Goal: Task Accomplishment & Management: Complete application form

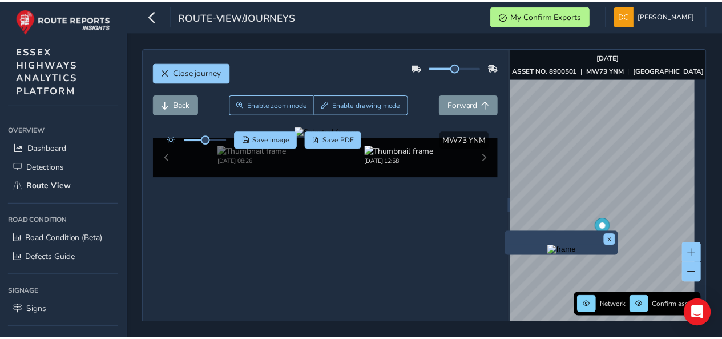
scroll to position [76, 0]
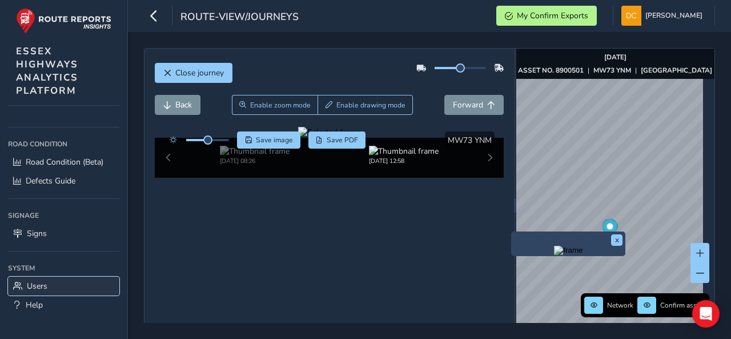
click at [42, 280] on span "Users" at bounding box center [37, 285] width 21 height 11
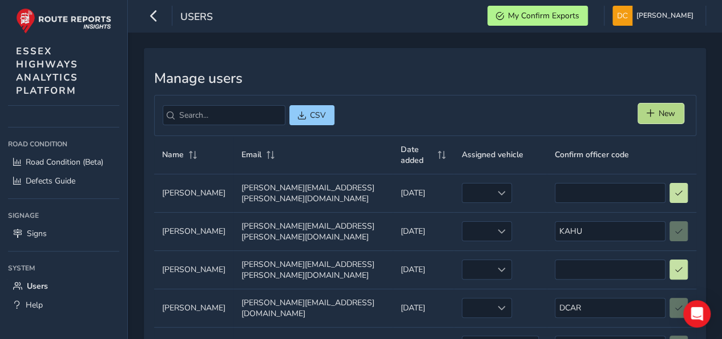
click at [675, 108] on span "New" at bounding box center [667, 113] width 17 height 11
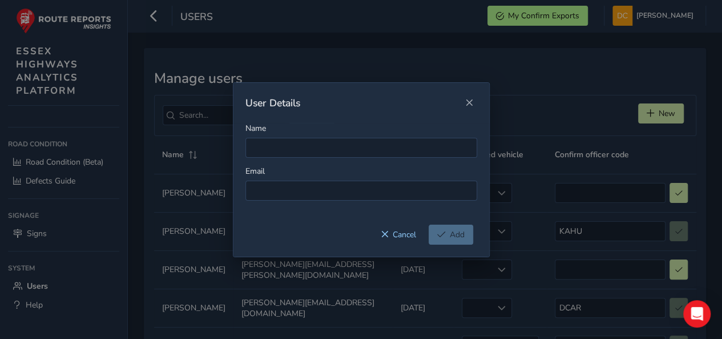
click at [308, 162] on div "Name Email" at bounding box center [361, 174] width 256 height 102
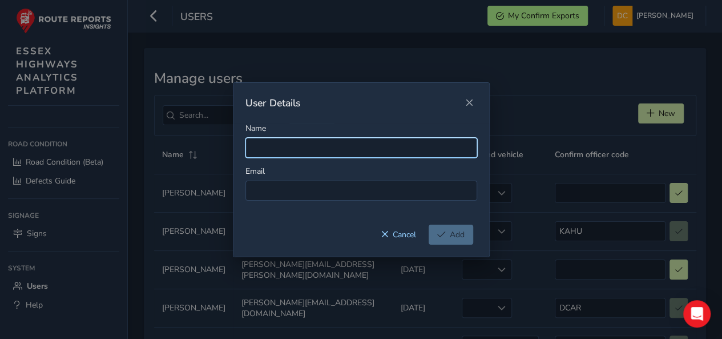
click at [308, 148] on input "Name" at bounding box center [361, 148] width 232 height 20
paste input "[PERSON_NAME]"
type input "[PERSON_NAME]"
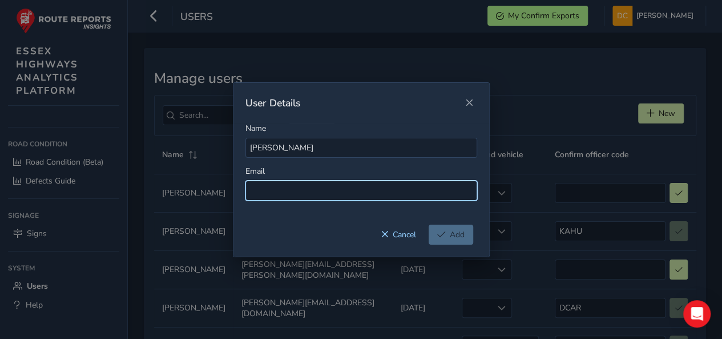
click at [364, 184] on input at bounding box center [361, 190] width 232 height 20
paste input "[EMAIL_ADDRESS][PERSON_NAME][DOMAIN_NAME]"
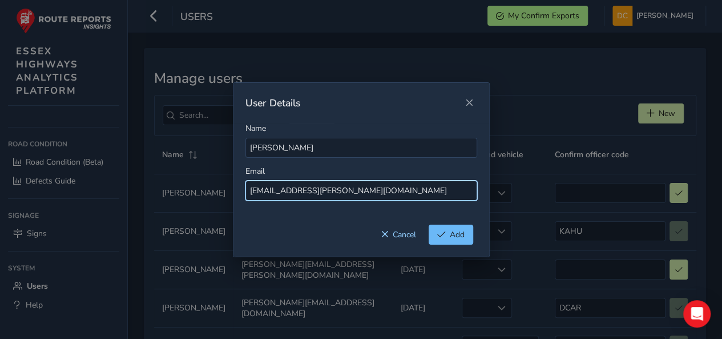
type input "[EMAIL_ADDRESS][PERSON_NAME][DOMAIN_NAME]"
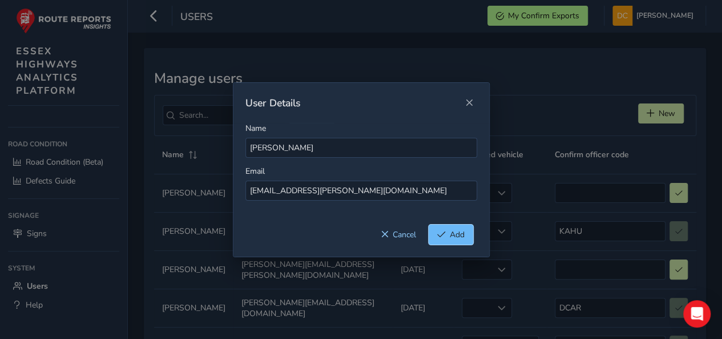
click at [454, 237] on span "Add" at bounding box center [457, 234] width 15 height 11
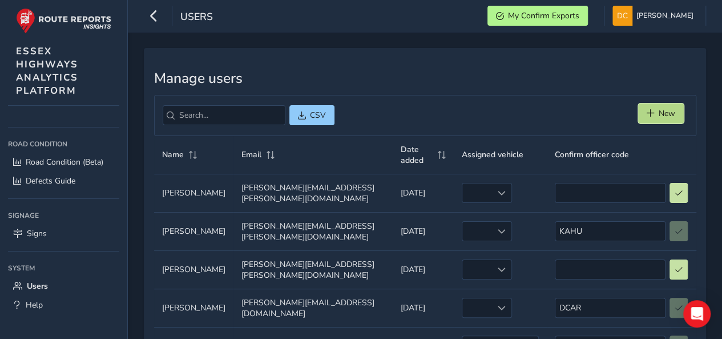
click at [661, 115] on span "New" at bounding box center [667, 113] width 17 height 11
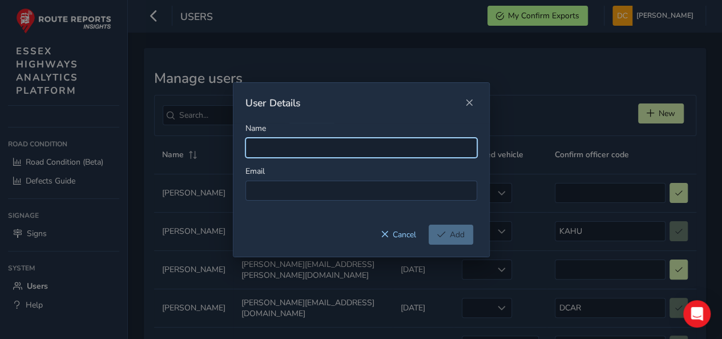
click at [350, 143] on input "Name" at bounding box center [361, 148] width 232 height 20
paste input "[PERSON_NAME]"
type input "[PERSON_NAME]"
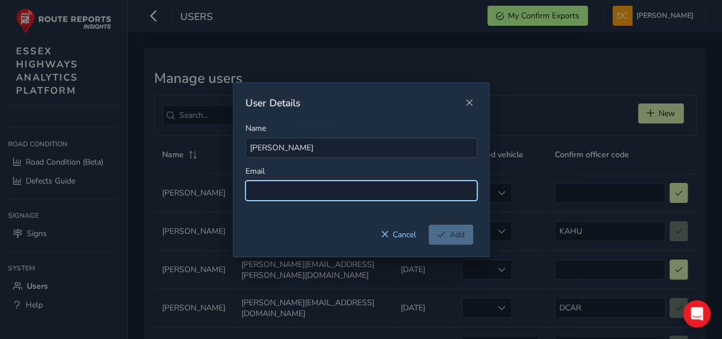
click at [364, 194] on input at bounding box center [361, 190] width 232 height 20
paste input "[EMAIL_ADDRESS][DOMAIN_NAME]"
type input "[EMAIL_ADDRESS][DOMAIN_NAME]"
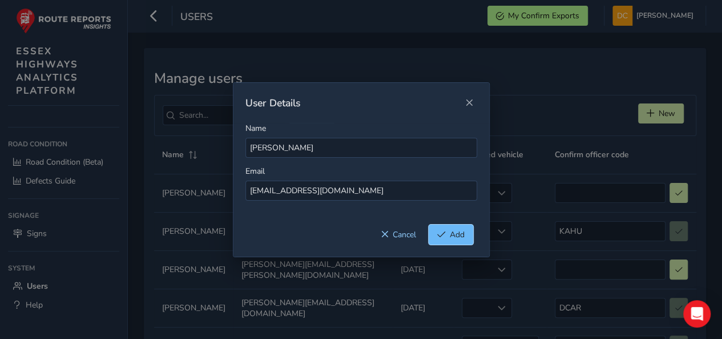
click at [446, 230] on button "Add" at bounding box center [451, 234] width 45 height 20
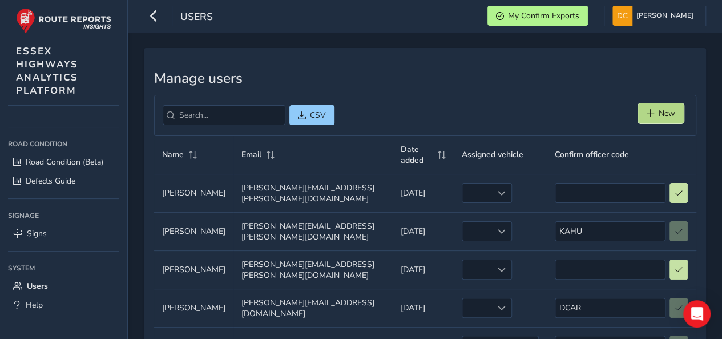
click at [676, 109] on button "New" at bounding box center [661, 113] width 46 height 20
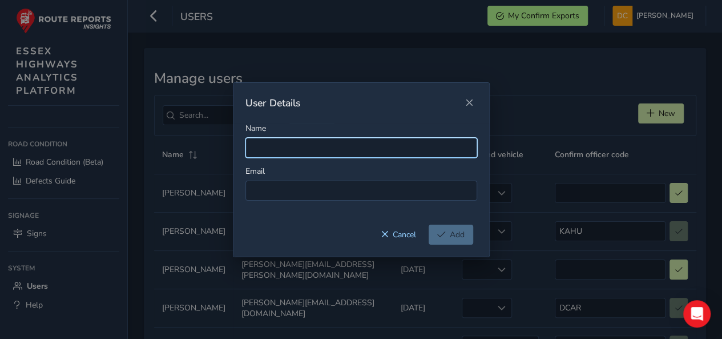
click at [257, 147] on input "Name" at bounding box center [361, 148] width 232 height 20
paste input "[PERSON_NAME]"
type input "[PERSON_NAME]"
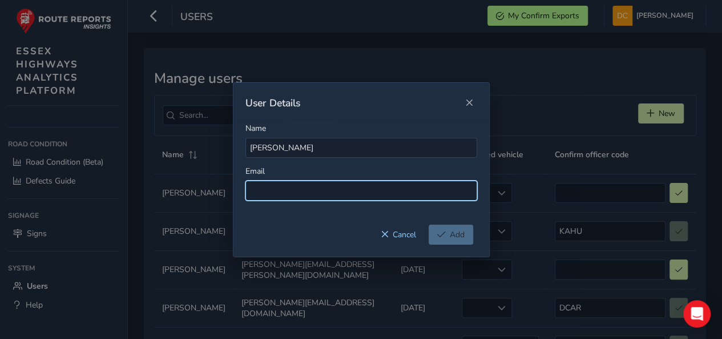
click at [301, 188] on input at bounding box center [361, 190] width 232 height 20
paste input "[PERSON_NAME][EMAIL_ADDRESS][PERSON_NAME][DOMAIN_NAME]"
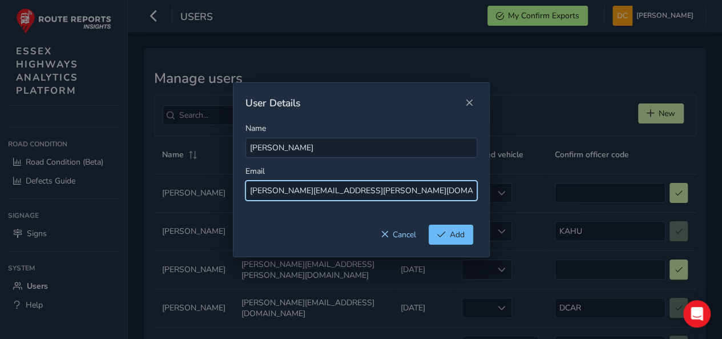
type input "[PERSON_NAME][EMAIL_ADDRESS][PERSON_NAME][DOMAIN_NAME]"
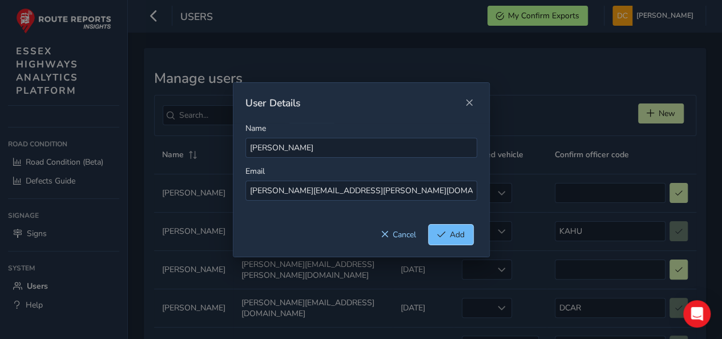
click at [444, 233] on span "Add" at bounding box center [441, 234] width 9 height 8
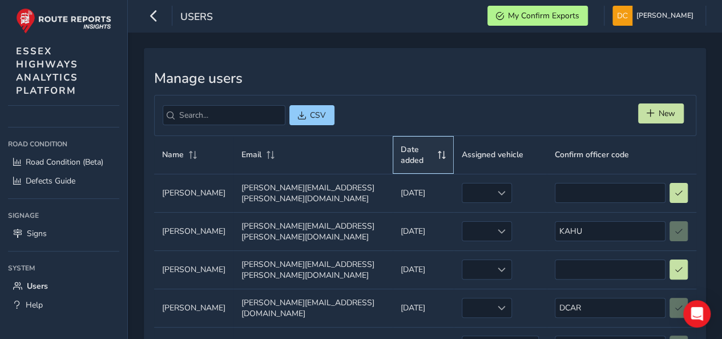
click at [401, 148] on span "Date added" at bounding box center [417, 155] width 33 height 22
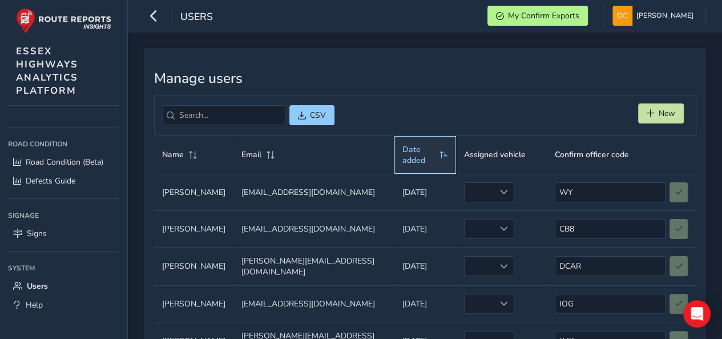
click at [410, 146] on span "Date added" at bounding box center [418, 155] width 33 height 22
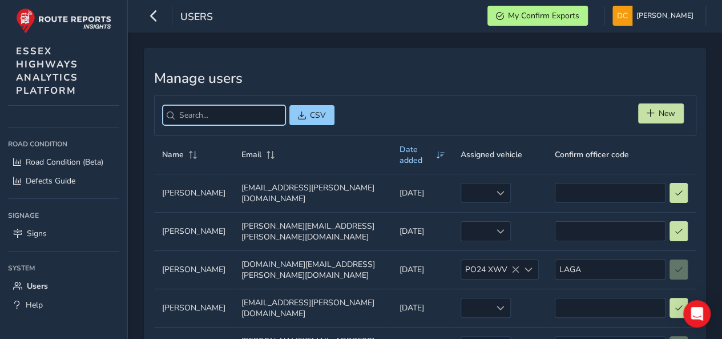
click at [214, 109] on input "search" at bounding box center [224, 115] width 123 height 20
paste input "[PERSON_NAME]"
type input "[PERSON_NAME]"
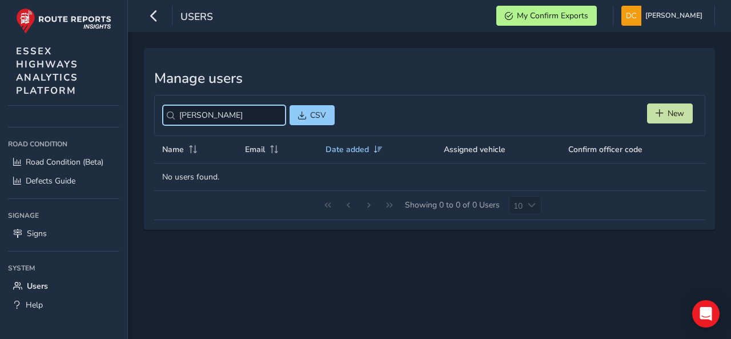
drag, startPoint x: 231, startPoint y: 115, endPoint x: 131, endPoint y: 109, distance: 99.5
click at [129, 110] on div "Manage users [PERSON_NAME] CSV New Name Email Date added Assigned vehicle Confi…" at bounding box center [429, 185] width 603 height 307
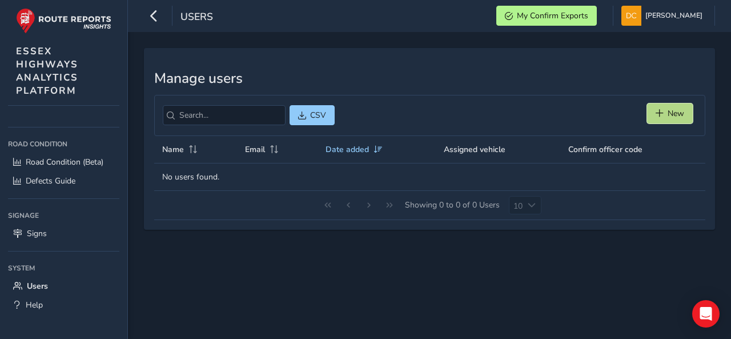
click at [685, 110] on button "New" at bounding box center [670, 113] width 46 height 20
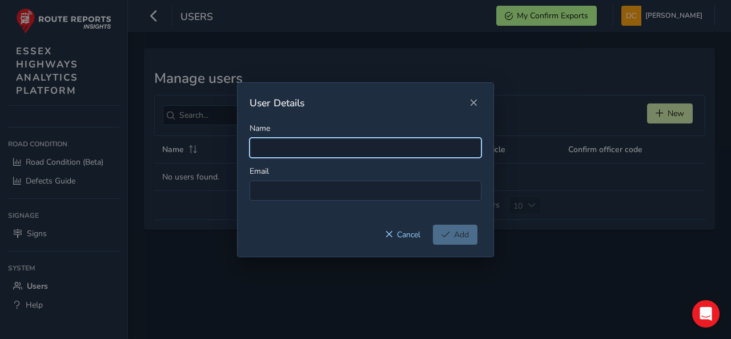
click at [291, 146] on input "Name" at bounding box center [365, 148] width 232 height 20
paste input "[PERSON_NAME]"
type input "[PERSON_NAME]"
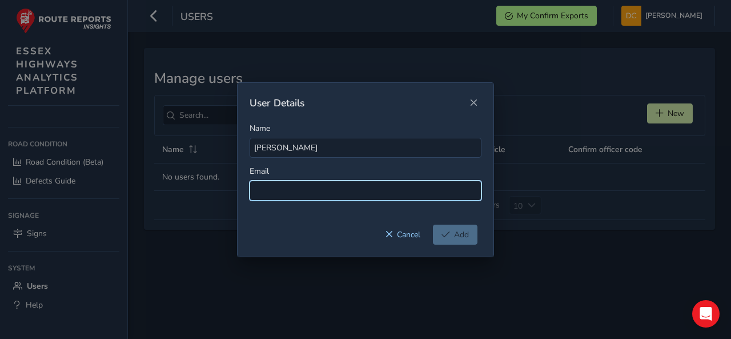
click at [308, 188] on input at bounding box center [365, 190] width 232 height 20
paste input "[DOMAIN_NAME][EMAIL_ADDRESS][DOMAIN_NAME]"
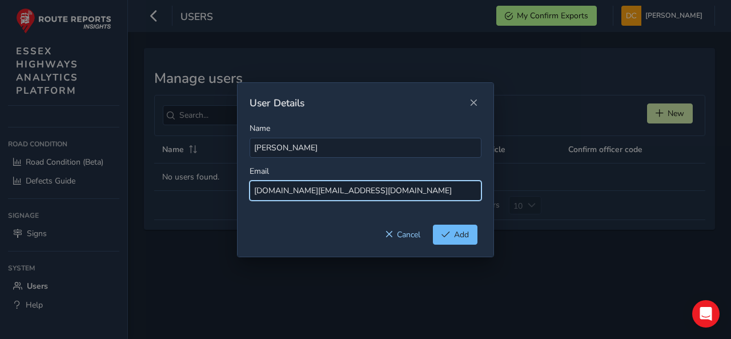
type input "[DOMAIN_NAME][EMAIL_ADDRESS][DOMAIN_NAME]"
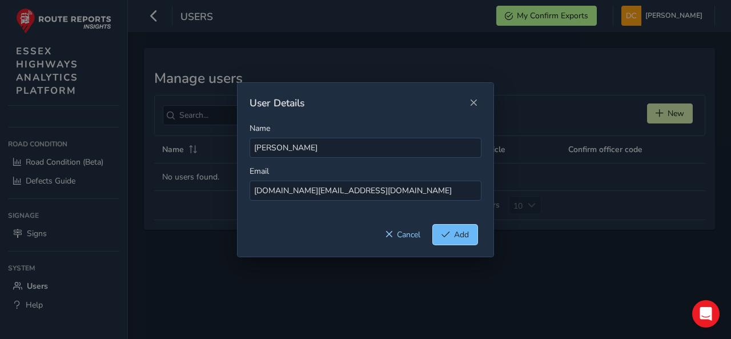
click at [457, 233] on span "Add" at bounding box center [461, 234] width 15 height 11
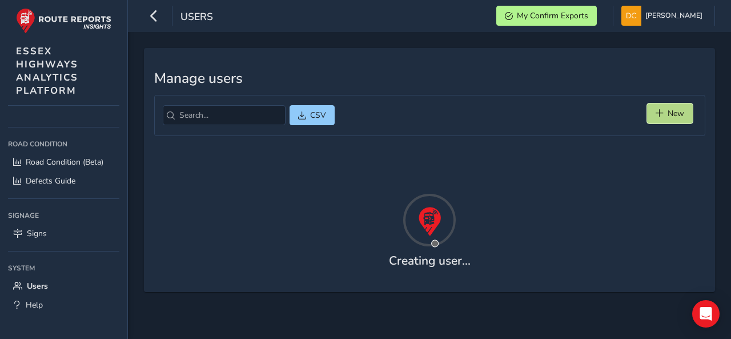
click at [664, 110] on button "New" at bounding box center [670, 113] width 46 height 20
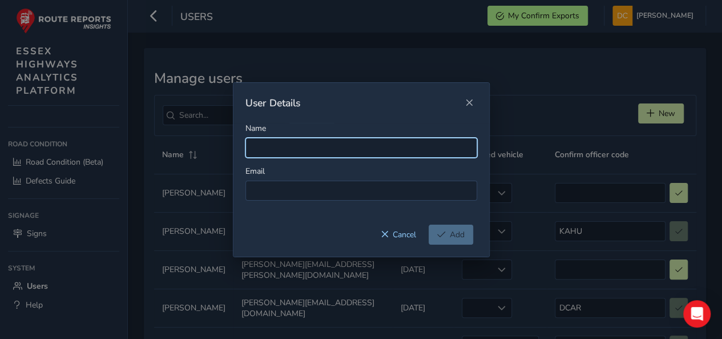
click at [376, 150] on input "Name" at bounding box center [361, 148] width 232 height 20
paste input "[PERSON_NAME]"
type input "[PERSON_NAME]"
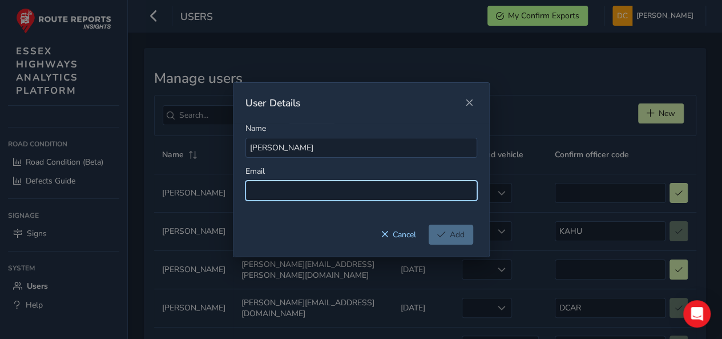
click at [307, 191] on input at bounding box center [361, 190] width 232 height 20
paste input "[PERSON_NAME][EMAIL_ADDRESS][PERSON_NAME][DOMAIN_NAME]"
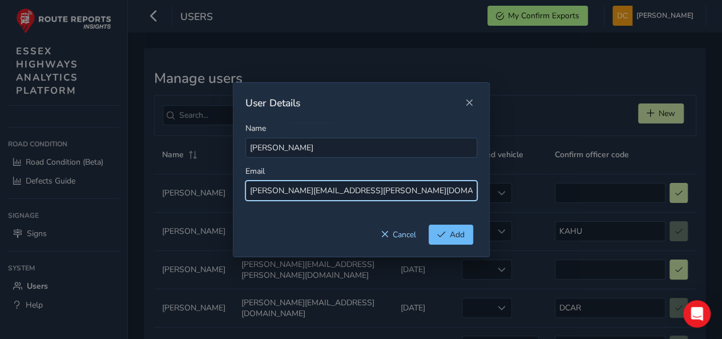
type input "[PERSON_NAME][EMAIL_ADDRESS][PERSON_NAME][DOMAIN_NAME]"
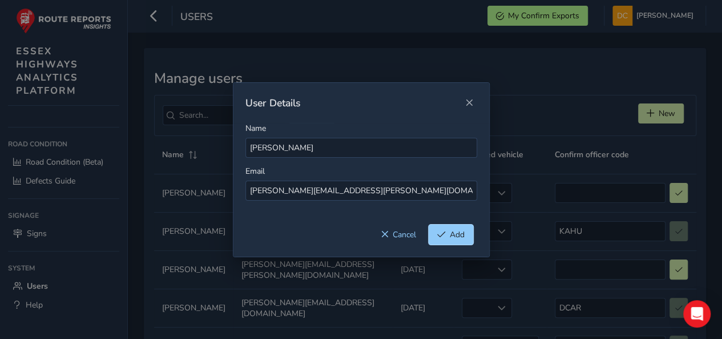
drag, startPoint x: 461, startPoint y: 238, endPoint x: 532, endPoint y: 237, distance: 70.8
click at [461, 238] on span "Add" at bounding box center [457, 234] width 15 height 11
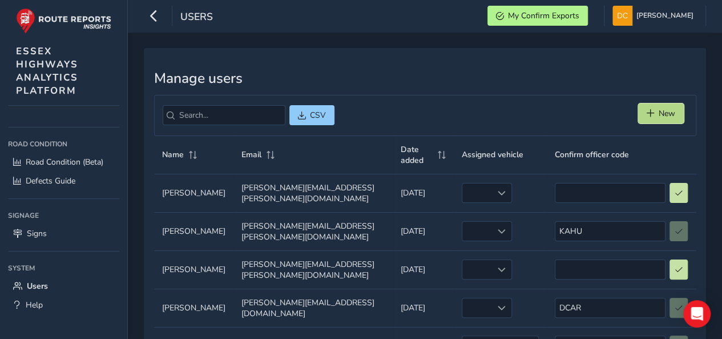
click at [650, 118] on button "New" at bounding box center [661, 113] width 46 height 20
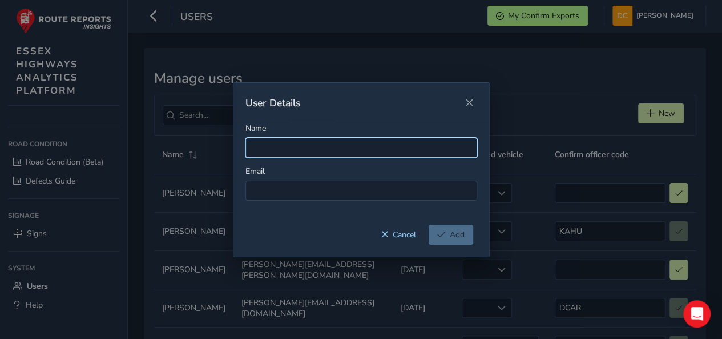
click at [269, 149] on input "Name" at bounding box center [361, 148] width 232 height 20
paste input "[PERSON_NAME]"
type input "[PERSON_NAME]"
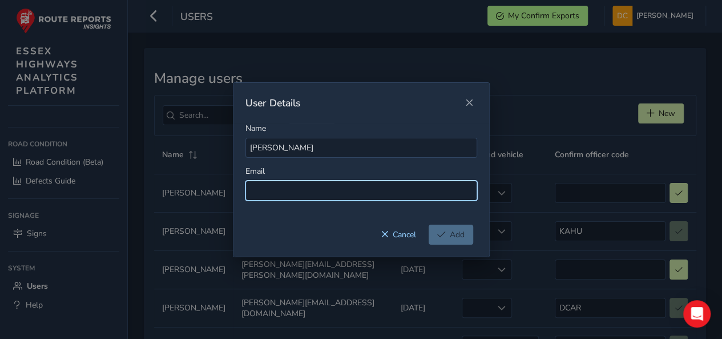
click at [319, 192] on input at bounding box center [361, 190] width 232 height 20
paste input "[PERSON_NAME][EMAIL_ADDRESS][DOMAIN_NAME]"
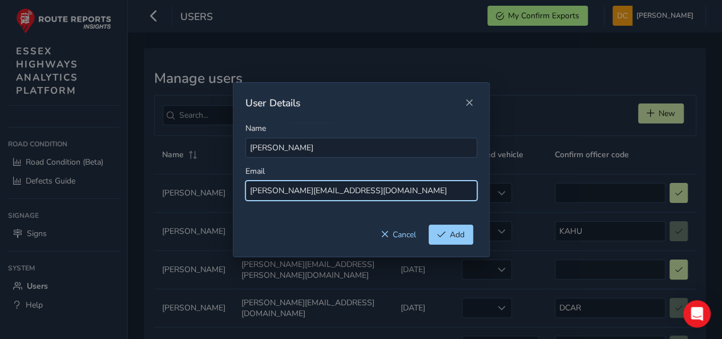
type input "[PERSON_NAME][EMAIL_ADDRESS][DOMAIN_NAME]"
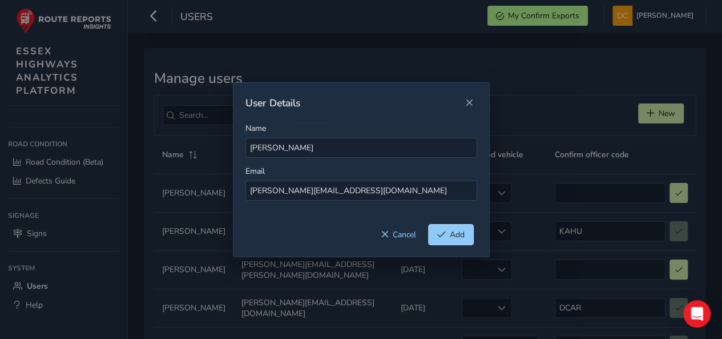
click at [457, 237] on span "Add" at bounding box center [457, 234] width 15 height 11
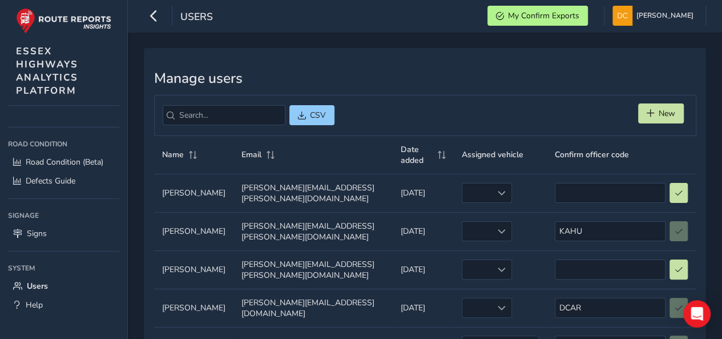
click at [654, 124] on div "New" at bounding box center [663, 115] width 50 height 24
click at [654, 112] on button "New" at bounding box center [661, 113] width 46 height 20
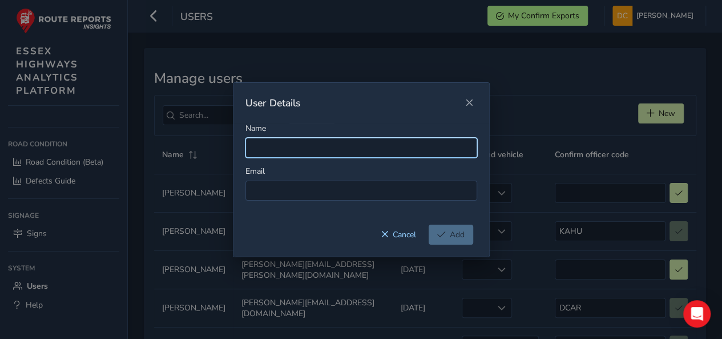
click at [291, 144] on input "Name" at bounding box center [361, 148] width 232 height 20
paste input "[PERSON_NAME]"
type input "[PERSON_NAME]"
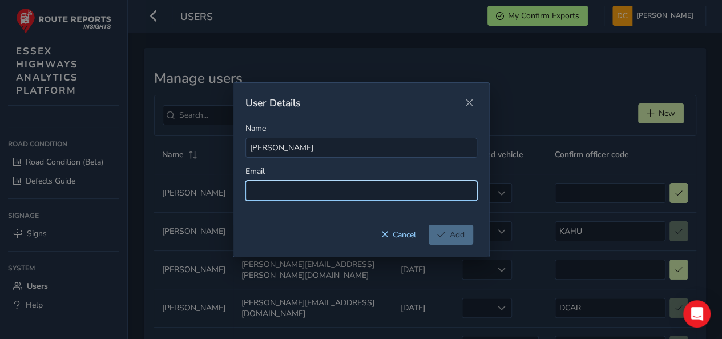
click at [366, 184] on input at bounding box center [361, 190] width 232 height 20
paste input "[PERSON_NAME][EMAIL_ADDRESS][DOMAIN_NAME]"
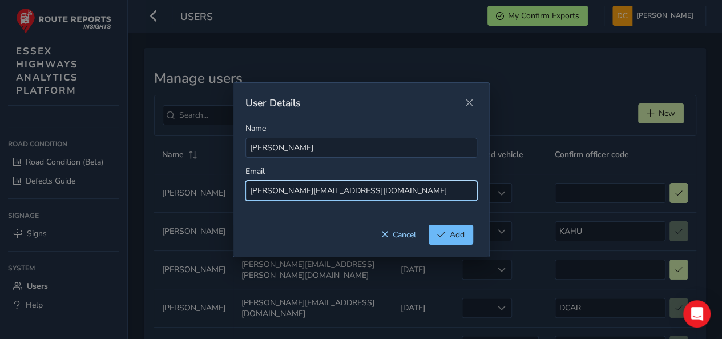
type input "[PERSON_NAME][EMAIL_ADDRESS][DOMAIN_NAME]"
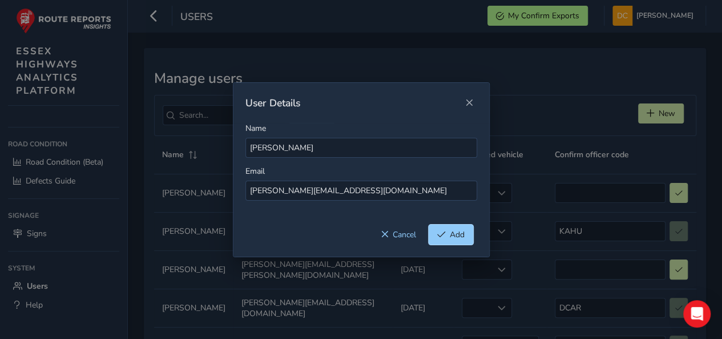
click at [454, 230] on span "Add" at bounding box center [457, 234] width 15 height 11
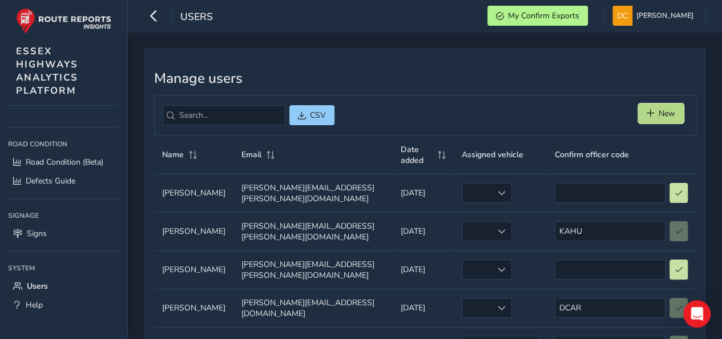
click at [647, 114] on span "New" at bounding box center [651, 113] width 8 height 8
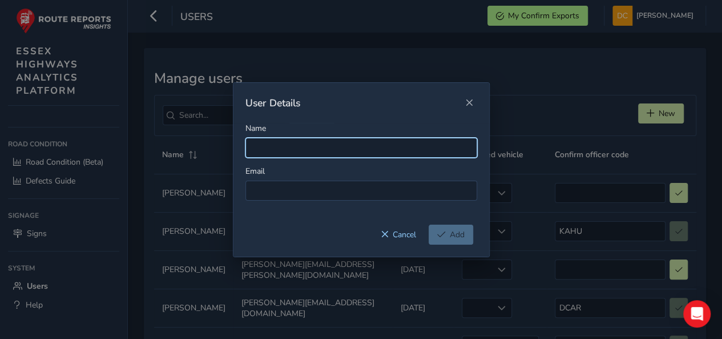
click at [313, 148] on input "Name" at bounding box center [361, 148] width 232 height 20
paste input "[PERSON_NAME]"
type input "[PERSON_NAME]"
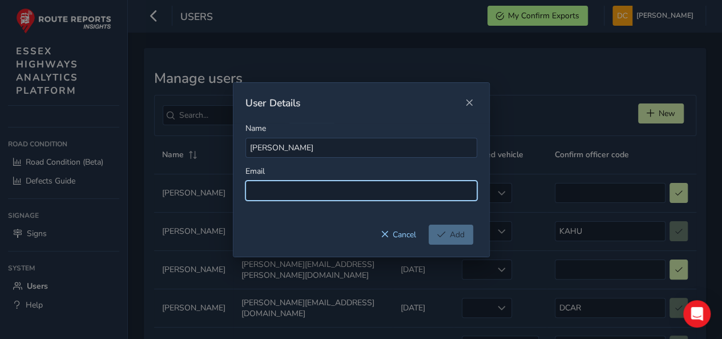
click at [345, 188] on input at bounding box center [361, 190] width 232 height 20
paste input "[PERSON_NAME][EMAIL_ADDRESS][DOMAIN_NAME]"
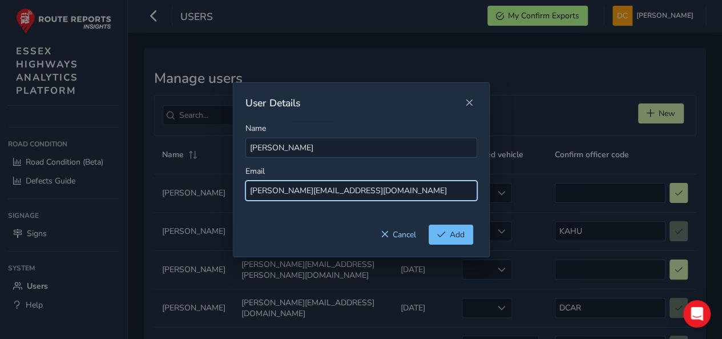
type input "[PERSON_NAME][EMAIL_ADDRESS][DOMAIN_NAME]"
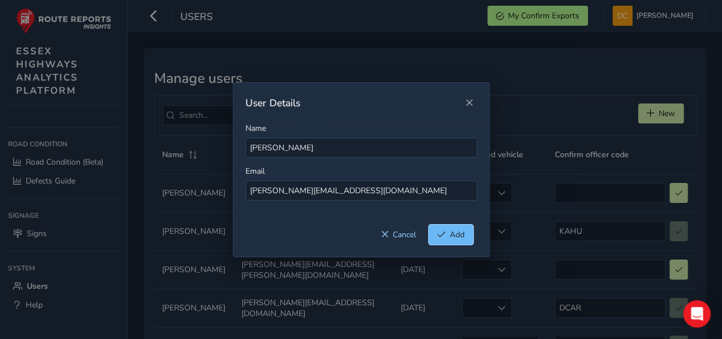
click at [454, 232] on span "Add" at bounding box center [457, 234] width 15 height 11
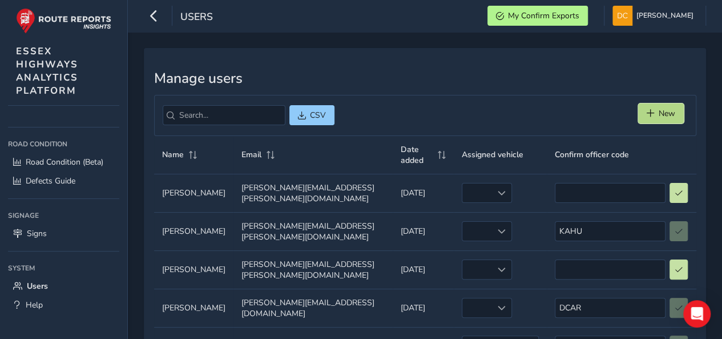
click at [676, 111] on button "New" at bounding box center [661, 113] width 46 height 20
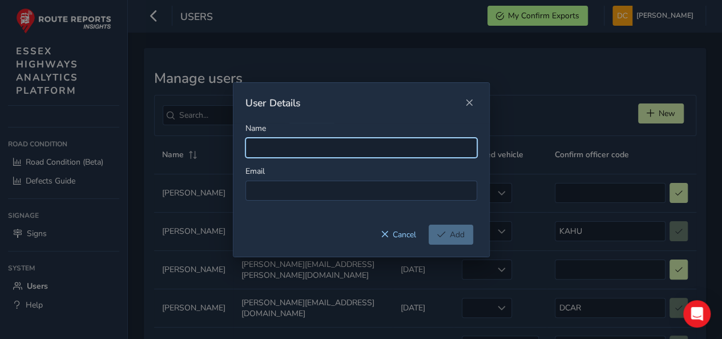
click at [329, 147] on input "Name" at bounding box center [361, 148] width 232 height 20
paste input "[PERSON_NAME]"
type input "[PERSON_NAME]"
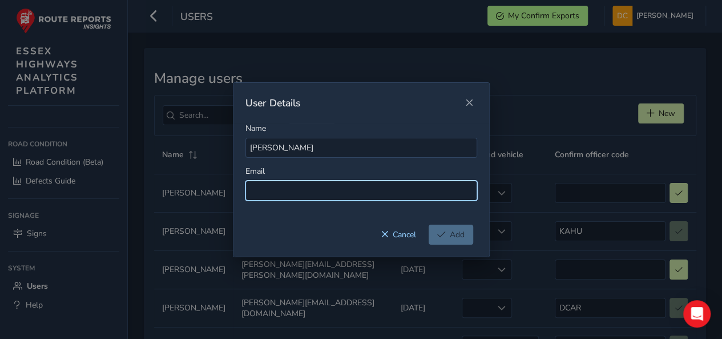
click at [317, 190] on input at bounding box center [361, 190] width 232 height 20
paste input "[PERSON_NAME][EMAIL_ADDRESS][PERSON_NAME][DOMAIN_NAME]"
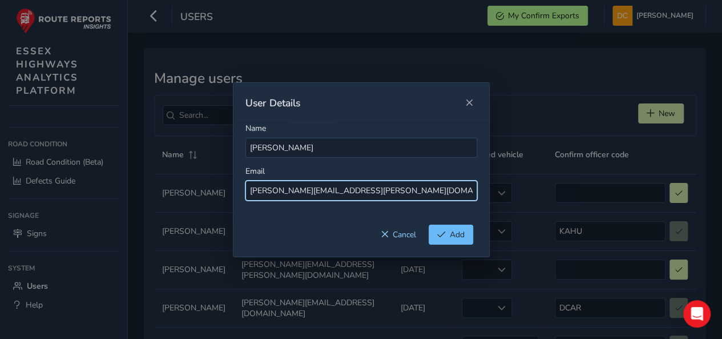
type input "[PERSON_NAME][EMAIL_ADDRESS][PERSON_NAME][DOMAIN_NAME]"
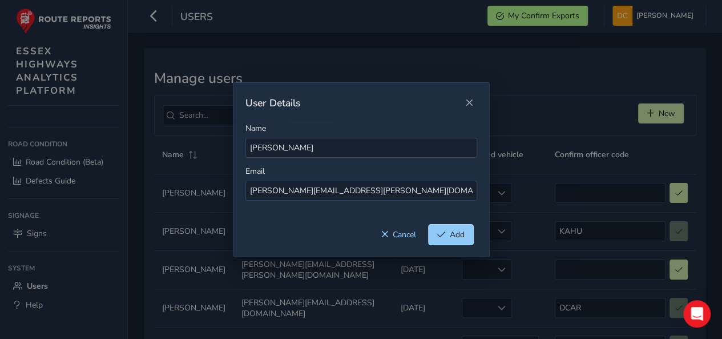
click at [469, 229] on button "Add" at bounding box center [451, 234] width 45 height 20
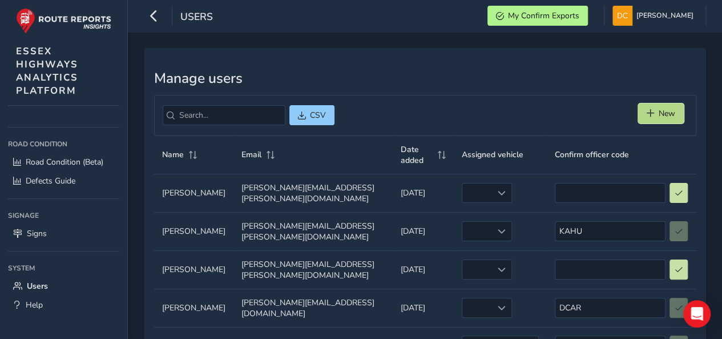
click at [647, 112] on span "New" at bounding box center [651, 113] width 8 height 8
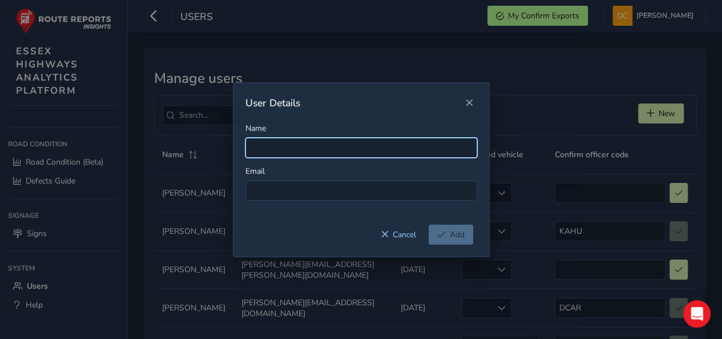
click at [349, 155] on input "Name" at bounding box center [361, 148] width 232 height 20
paste input "[PERSON_NAME]"
type input "[PERSON_NAME]"
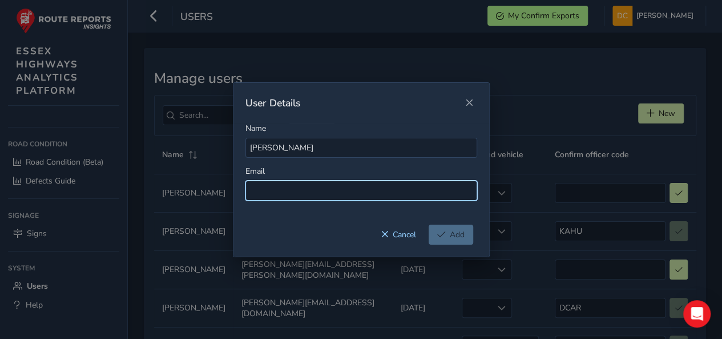
click at [321, 192] on input at bounding box center [361, 190] width 232 height 20
paste input "[EMAIL_ADDRESS][PERSON_NAME][DOMAIN_NAME]"
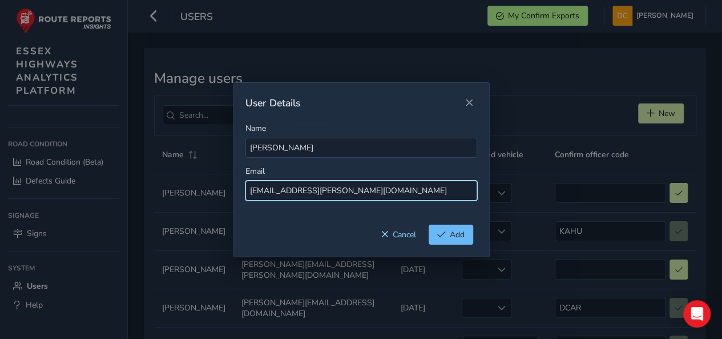
type input "[EMAIL_ADDRESS][PERSON_NAME][DOMAIN_NAME]"
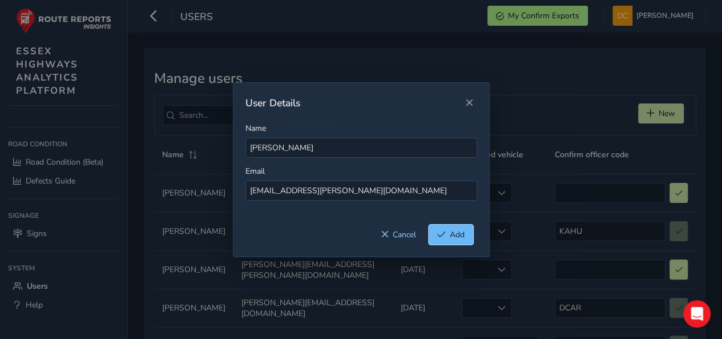
click at [437, 232] on span "Add" at bounding box center [441, 234] width 9 height 8
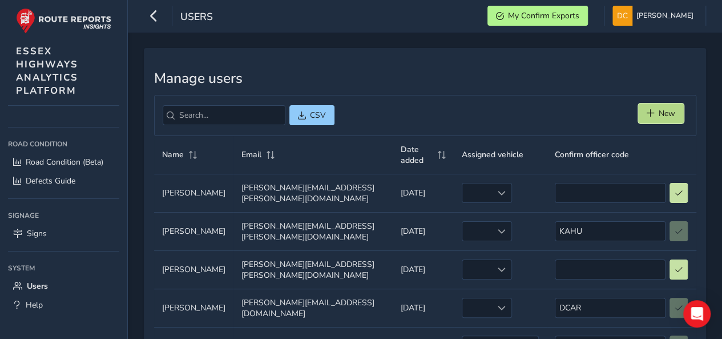
click at [650, 116] on span "New" at bounding box center [651, 113] width 8 height 8
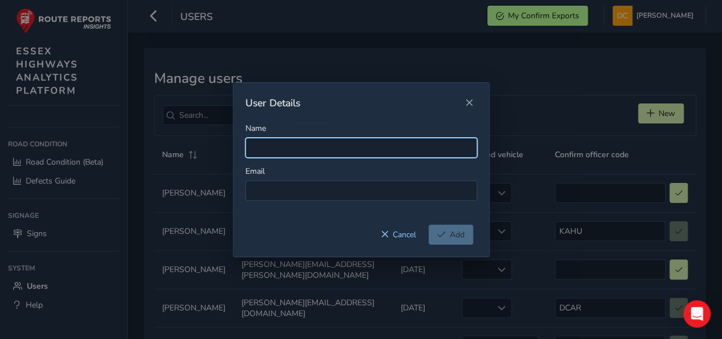
click at [311, 149] on input "Name" at bounding box center [361, 148] width 232 height 20
paste input "[PERSON_NAME]"
type input "[PERSON_NAME]"
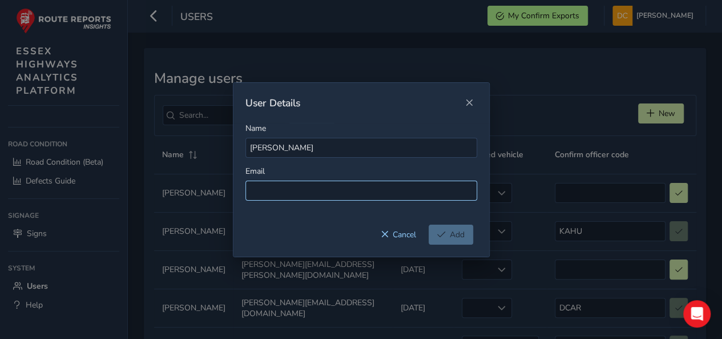
click at [370, 197] on div "Name [PERSON_NAME] Email" at bounding box center [361, 174] width 256 height 102
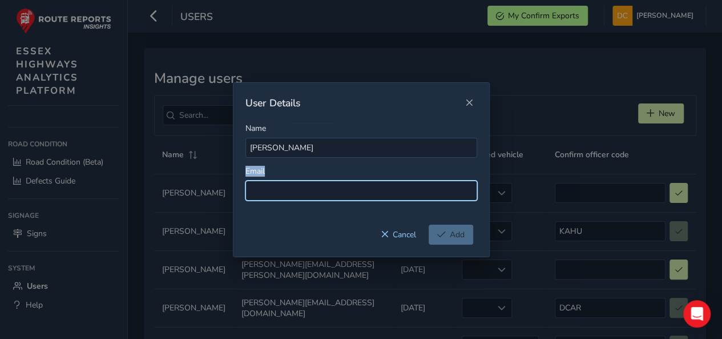
click at [369, 192] on input at bounding box center [361, 190] width 232 height 20
paste input "[PERSON_NAME][EMAIL_ADDRESS][PERSON_NAME][DOMAIN_NAME]"
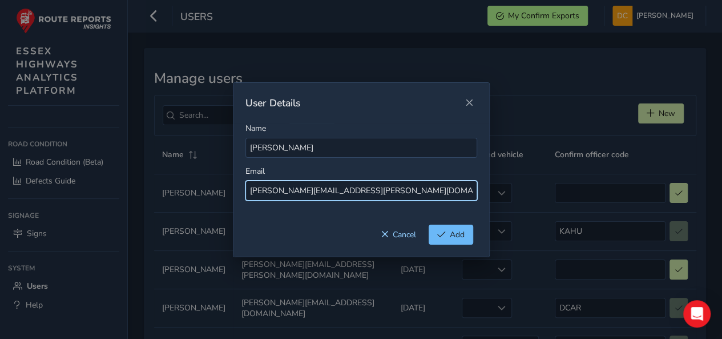
type input "[PERSON_NAME][EMAIL_ADDRESS][PERSON_NAME][DOMAIN_NAME]"
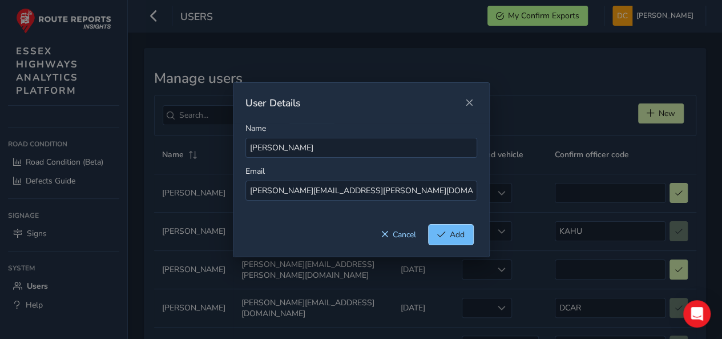
click at [457, 233] on span "Add" at bounding box center [457, 234] width 15 height 11
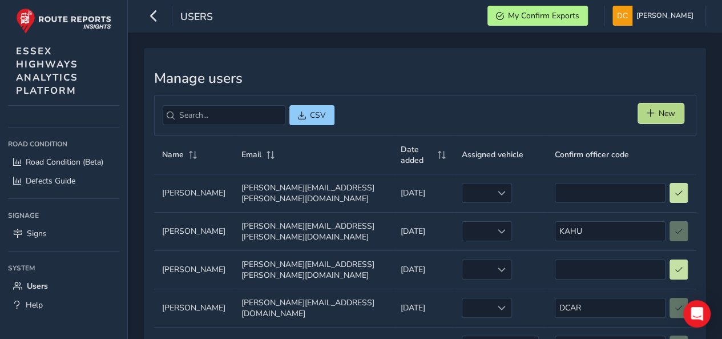
click at [670, 116] on span "New" at bounding box center [667, 113] width 17 height 11
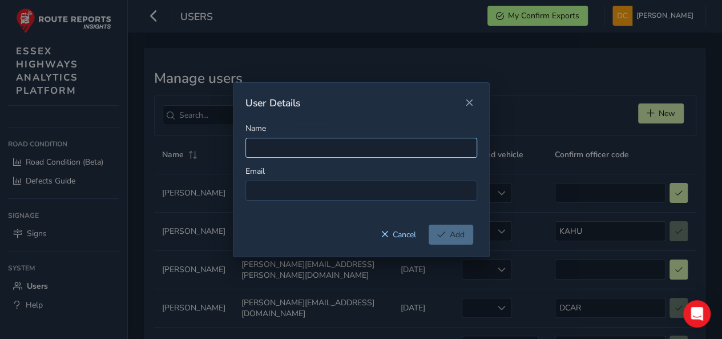
click at [298, 159] on div "Name Email" at bounding box center [361, 174] width 256 height 102
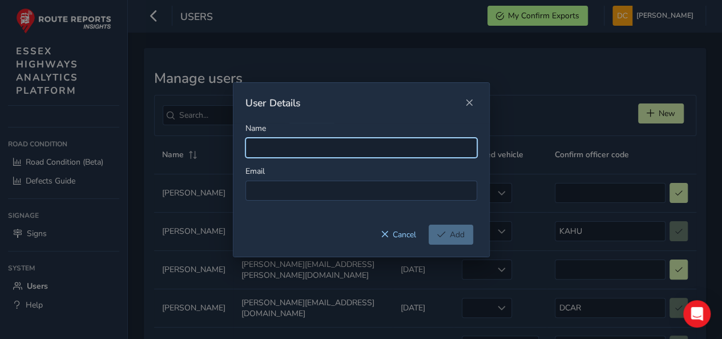
click at [293, 149] on input "Name" at bounding box center [361, 148] width 232 height 20
paste input "[PERSON_NAME]"
type input "[PERSON_NAME]"
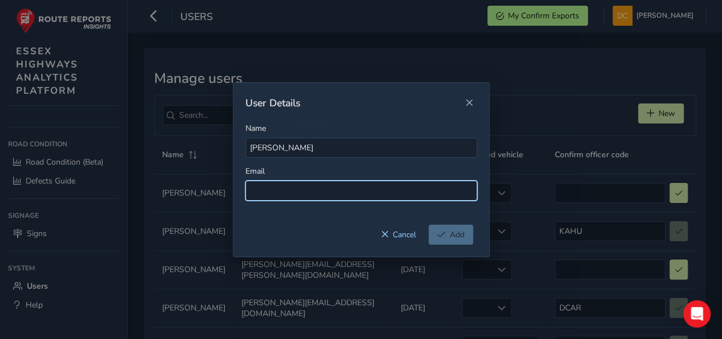
click at [354, 190] on input at bounding box center [361, 190] width 232 height 20
paste input "[PERSON_NAME][EMAIL_ADDRESS][PERSON_NAME][DOMAIN_NAME]"
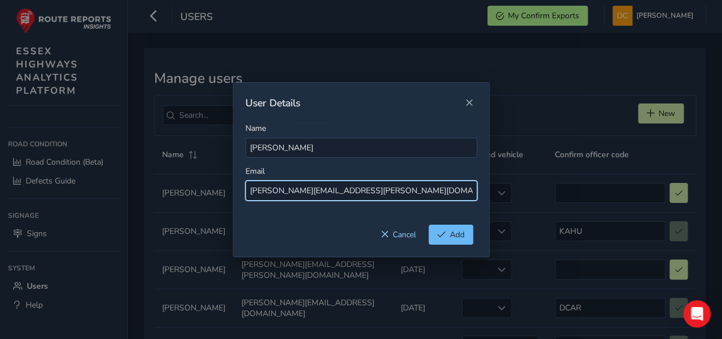
type input "[PERSON_NAME][EMAIL_ADDRESS][PERSON_NAME][DOMAIN_NAME]"
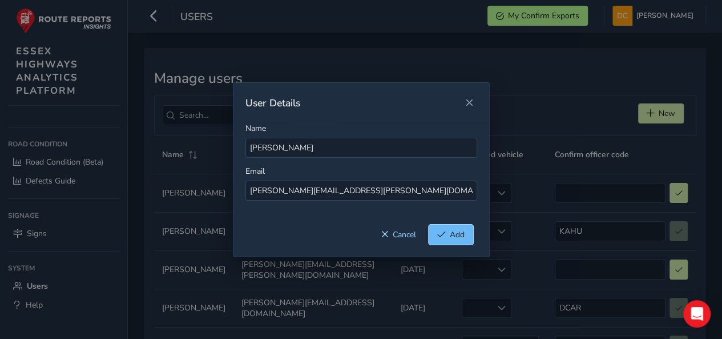
click at [454, 229] on span "Add" at bounding box center [457, 234] width 15 height 11
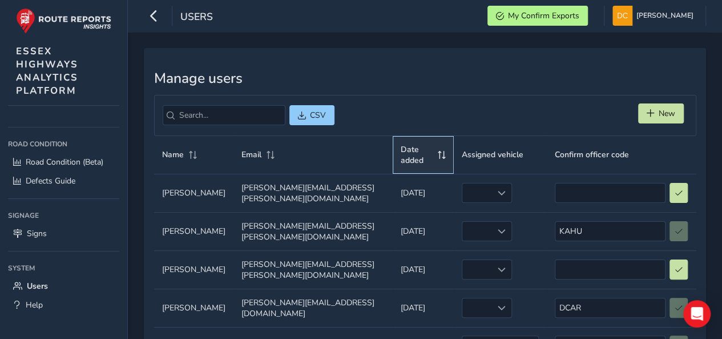
click at [425, 144] on span "Date added" at bounding box center [417, 155] width 33 height 22
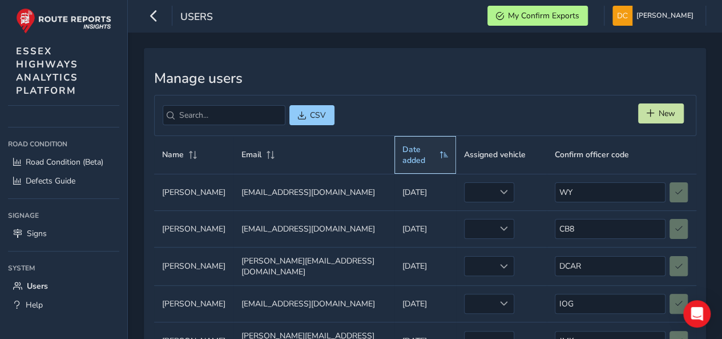
click at [426, 142] on th "Date added" at bounding box center [424, 155] width 61 height 38
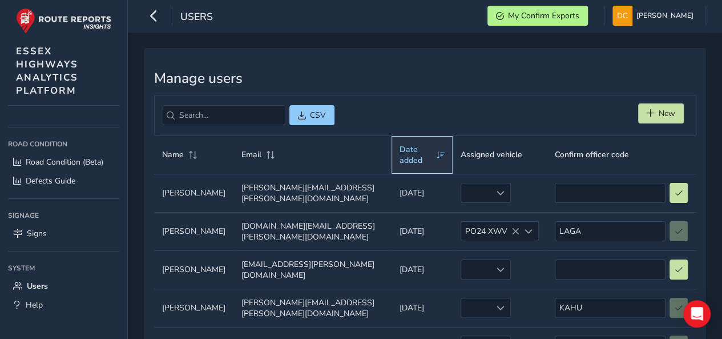
click at [424, 144] on span "Date added" at bounding box center [416, 155] width 33 height 22
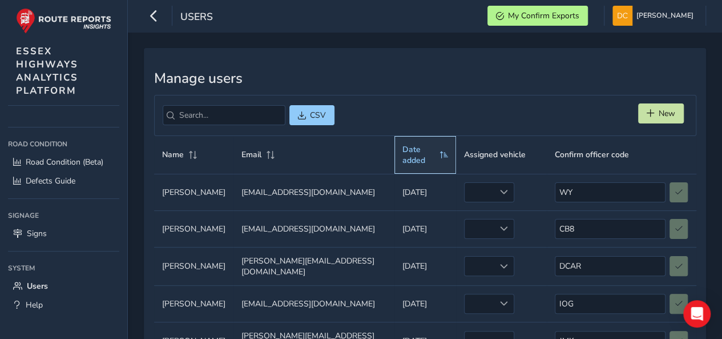
click at [429, 146] on span "Date added" at bounding box center [418, 155] width 33 height 22
